Goal: Find specific page/section: Find specific page/section

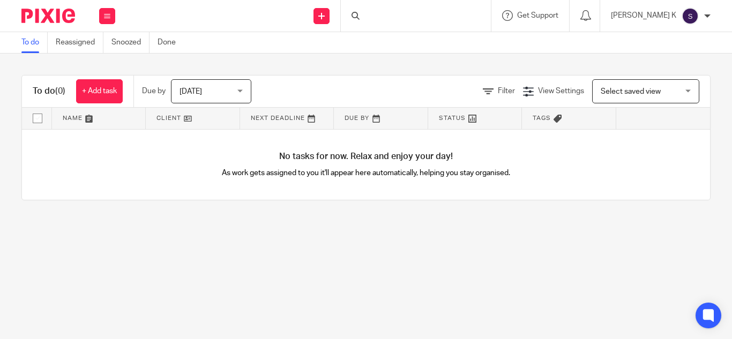
click at [408, 11] on div at bounding box center [416, 16] width 150 height 32
click at [426, 14] on input "Search" at bounding box center [410, 18] width 96 height 10
type input "zap"
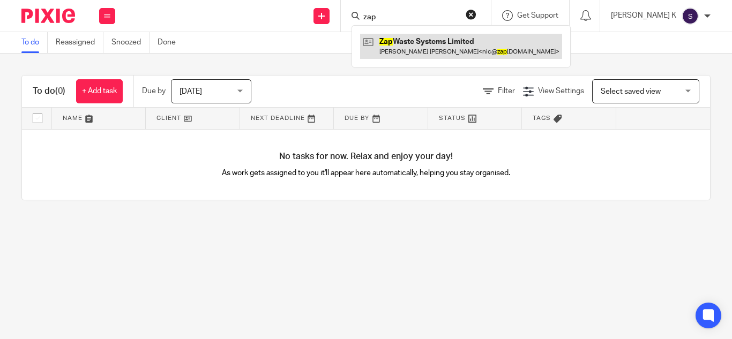
click at [465, 44] on link at bounding box center [461, 46] width 202 height 25
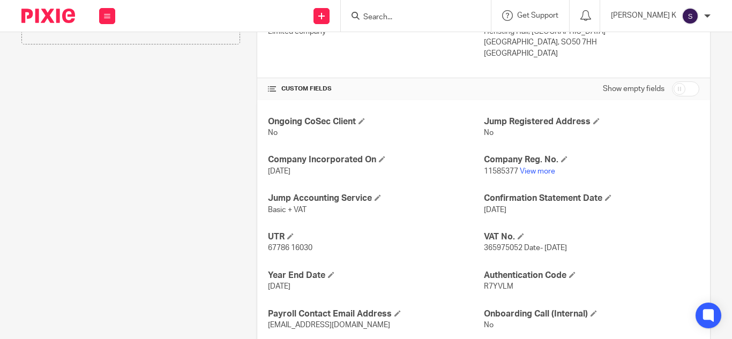
scroll to position [357, 0]
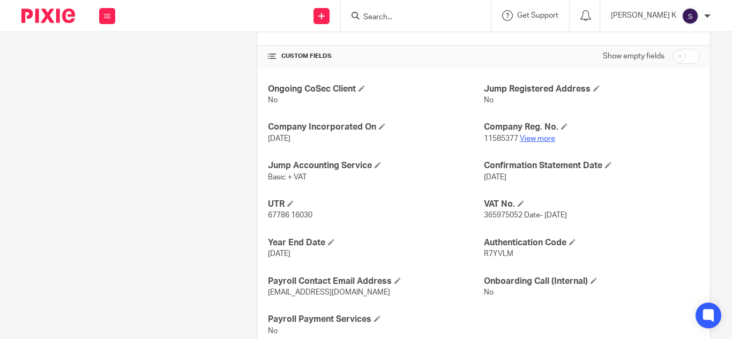
click at [540, 140] on link "View more" at bounding box center [537, 139] width 35 height 8
